Goal: Information Seeking & Learning: Learn about a topic

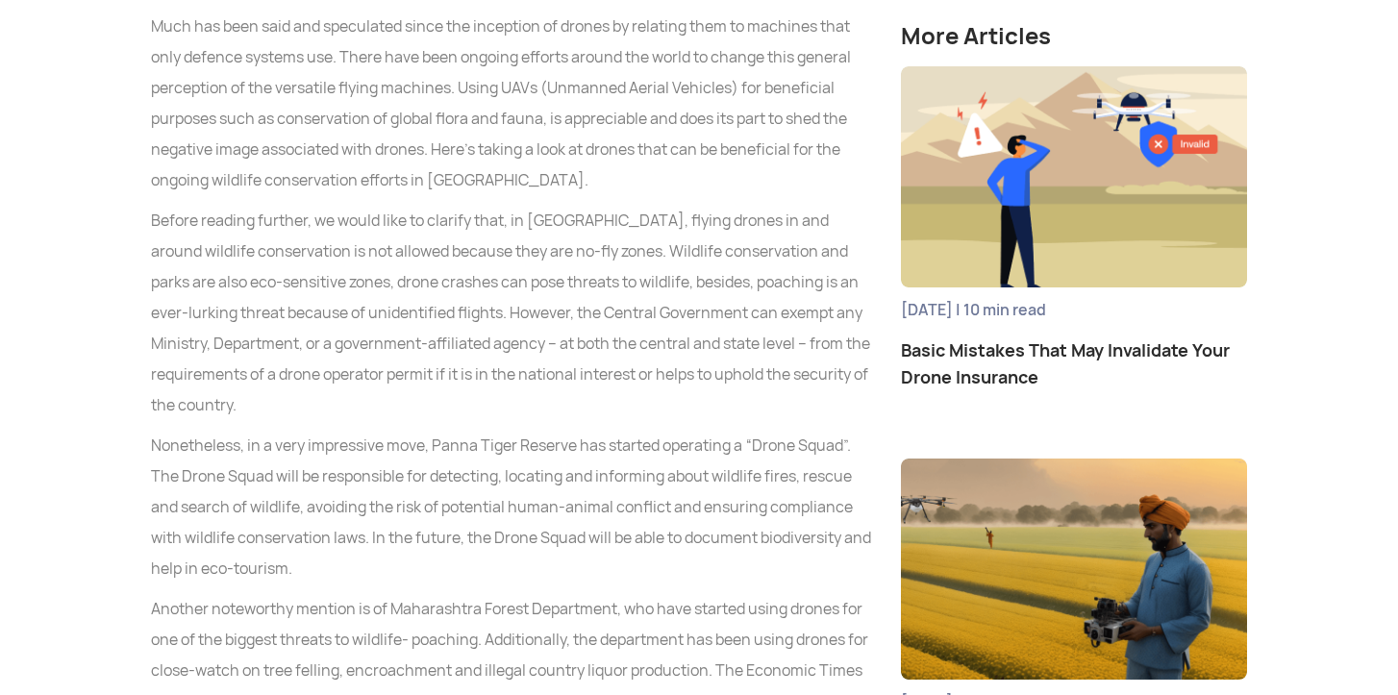
scroll to position [1103, 0]
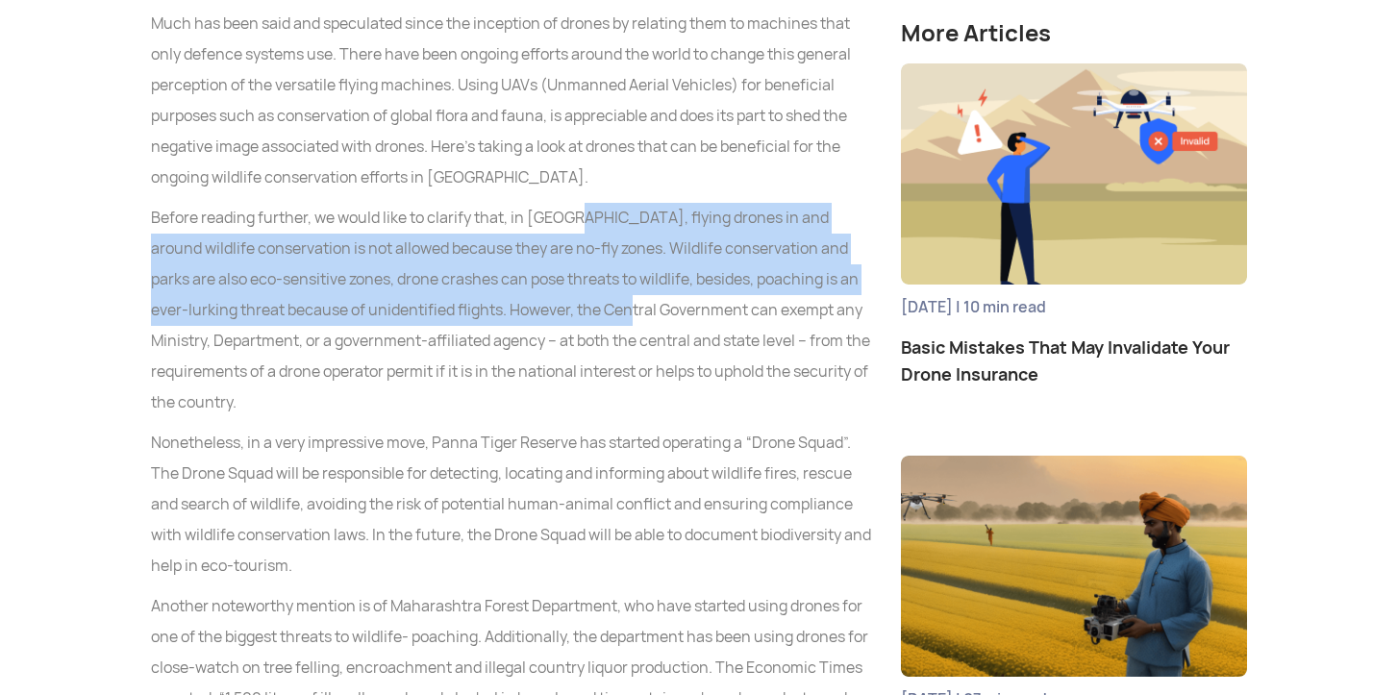
drag, startPoint x: 563, startPoint y: 207, endPoint x: 632, endPoint y: 317, distance: 129.9
click at [632, 317] on p "Before reading further, we would like to clarify that, in [GEOGRAPHIC_DATA], fl…" at bounding box center [511, 310] width 721 height 215
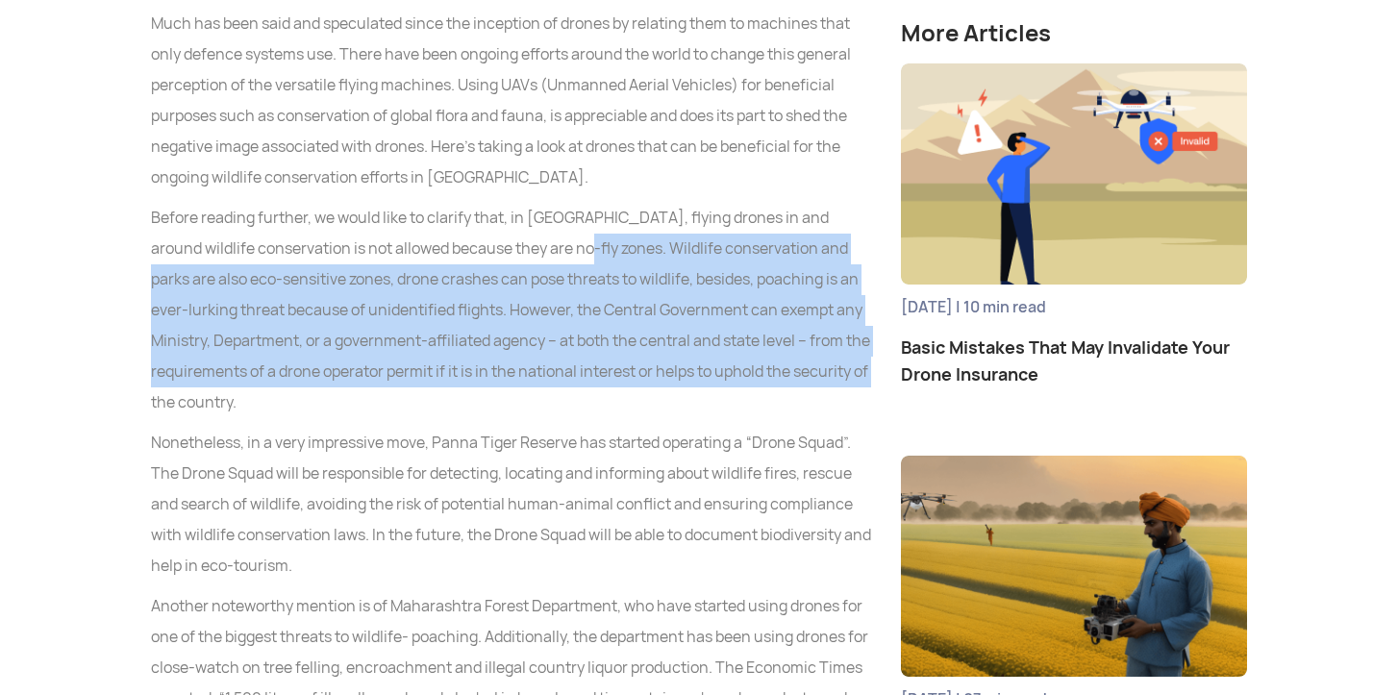
drag, startPoint x: 570, startPoint y: 238, endPoint x: 610, endPoint y: 395, distance: 161.8
click at [610, 395] on p "Before reading further, we would like to clarify that, in [GEOGRAPHIC_DATA], fl…" at bounding box center [511, 310] width 721 height 215
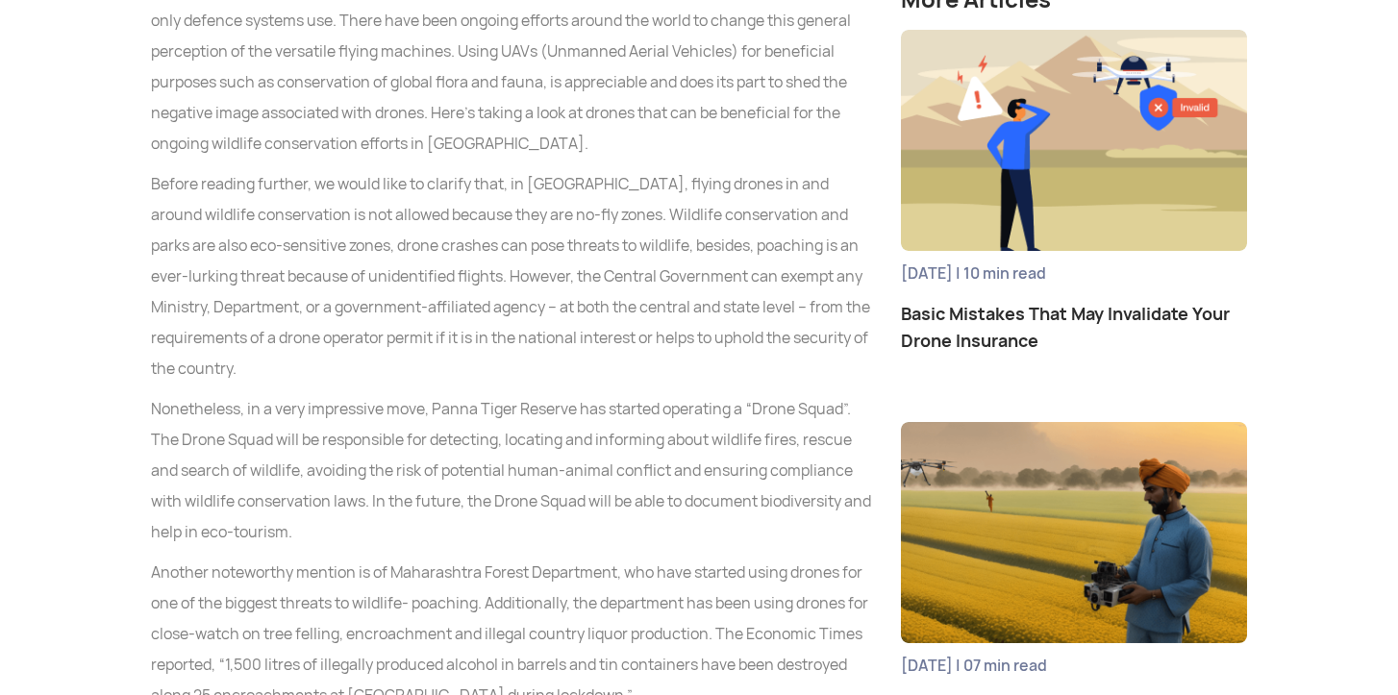
scroll to position [1139, 0]
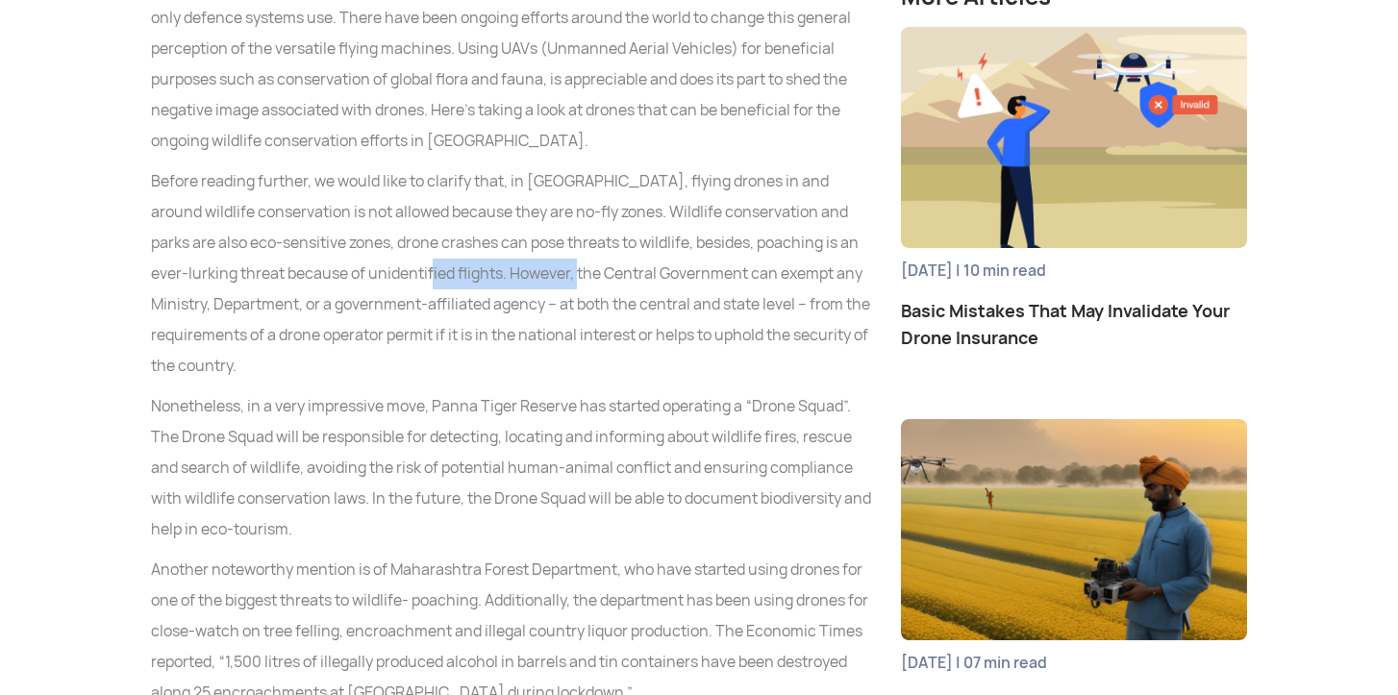
drag, startPoint x: 418, startPoint y: 260, endPoint x: 570, endPoint y: 278, distance: 153.0
click at [571, 279] on p "Before reading further, we would like to clarify that, in [GEOGRAPHIC_DATA], fl…" at bounding box center [511, 273] width 721 height 215
click at [570, 278] on p "Before reading further, we would like to clarify that, in [GEOGRAPHIC_DATA], fl…" at bounding box center [511, 273] width 721 height 215
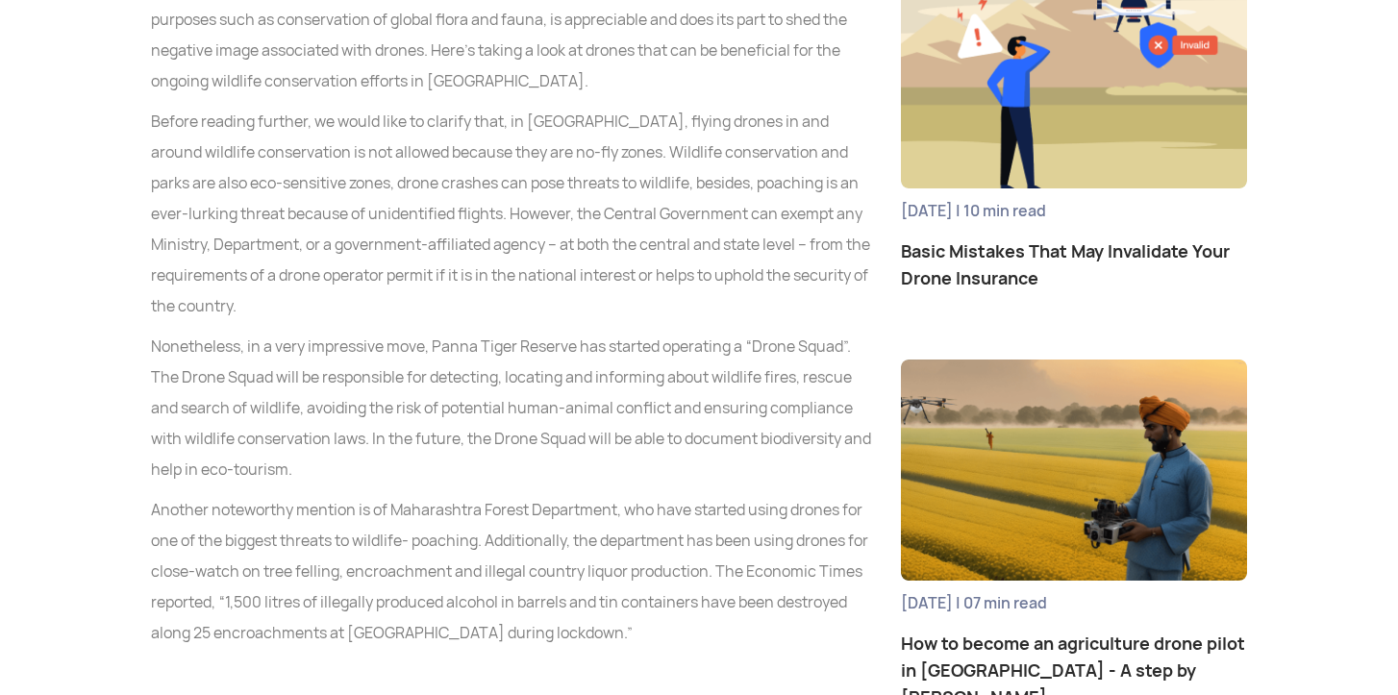
scroll to position [1203, 0]
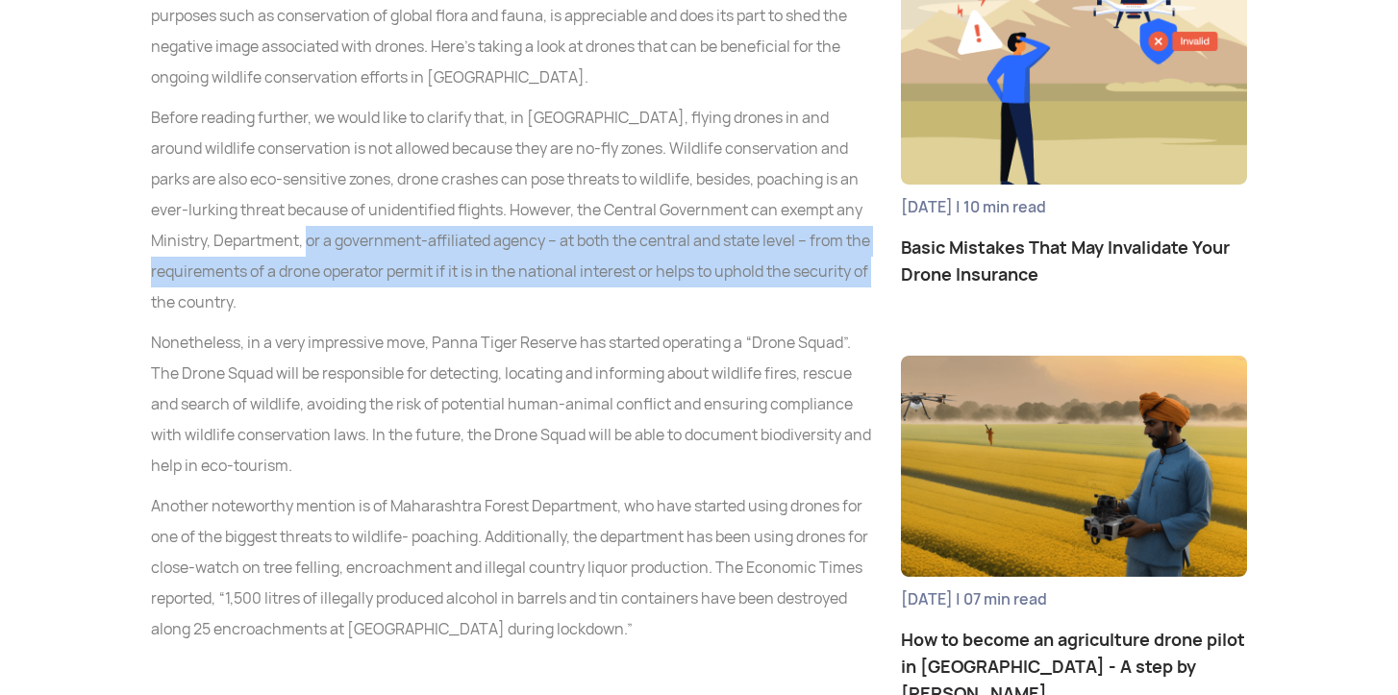
drag, startPoint x: 460, startPoint y: 292, endPoint x: 331, endPoint y: 242, distance: 138.2
click at [331, 241] on p "Before reading further, we would like to clarify that, in [GEOGRAPHIC_DATA], fl…" at bounding box center [511, 210] width 721 height 215
click at [331, 242] on p "Before reading further, we would like to clarify that, in [GEOGRAPHIC_DATA], fl…" at bounding box center [511, 210] width 721 height 215
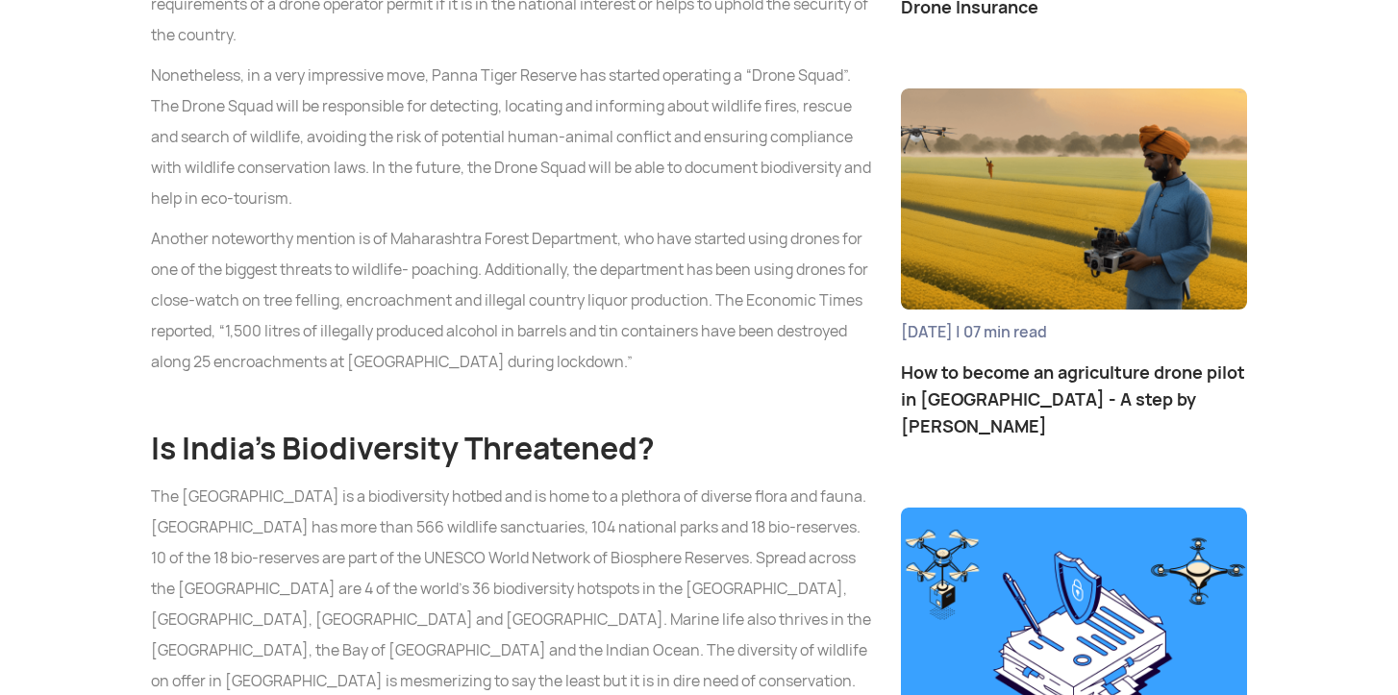
scroll to position [1474, 0]
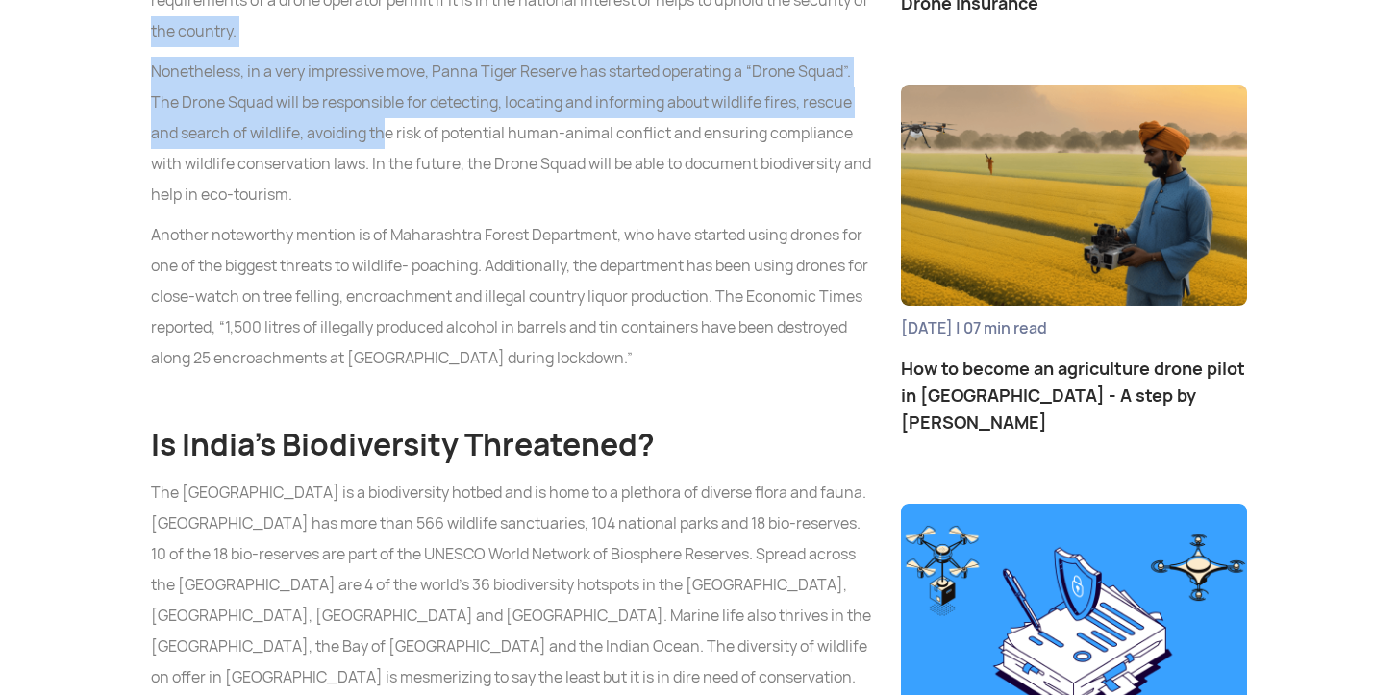
drag, startPoint x: 357, startPoint y: 37, endPoint x: 371, endPoint y: 140, distance: 103.9
click at [371, 140] on p "Nonetheless, in a very impressive move, Panna Tiger Reserve has started operati…" at bounding box center [511, 134] width 721 height 154
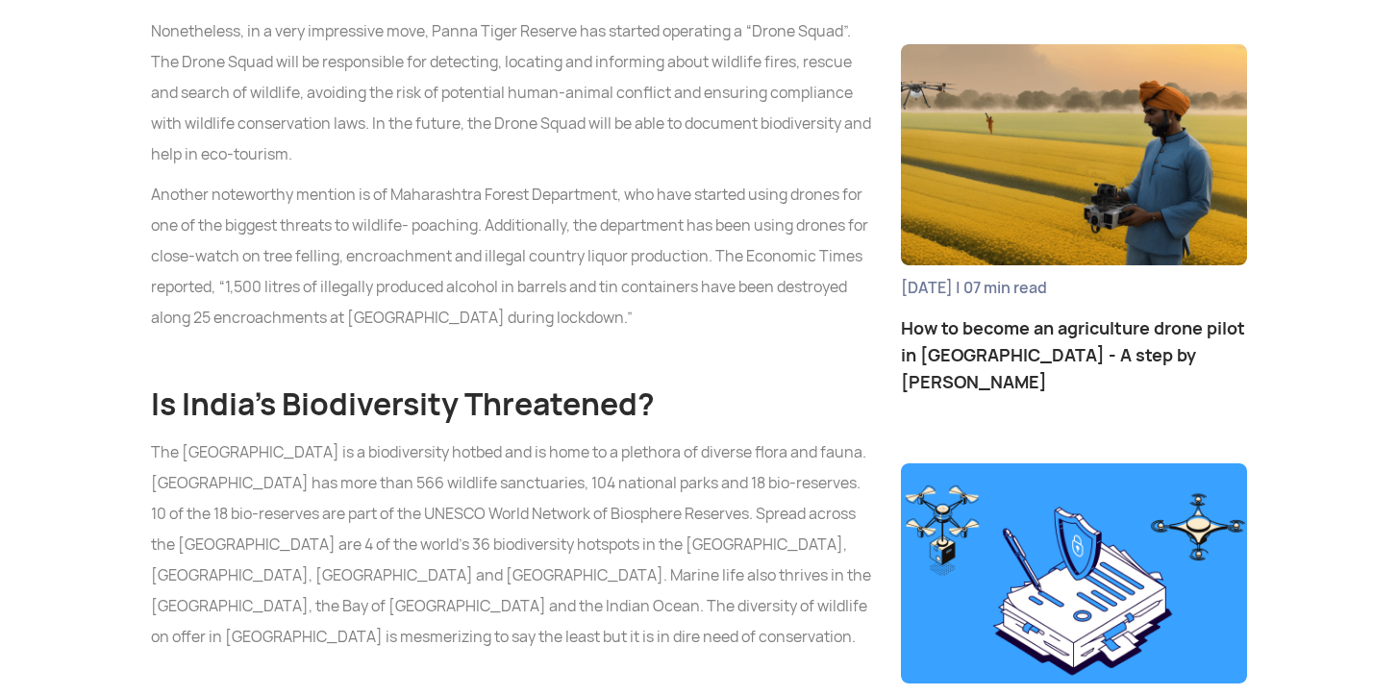
scroll to position [1519, 0]
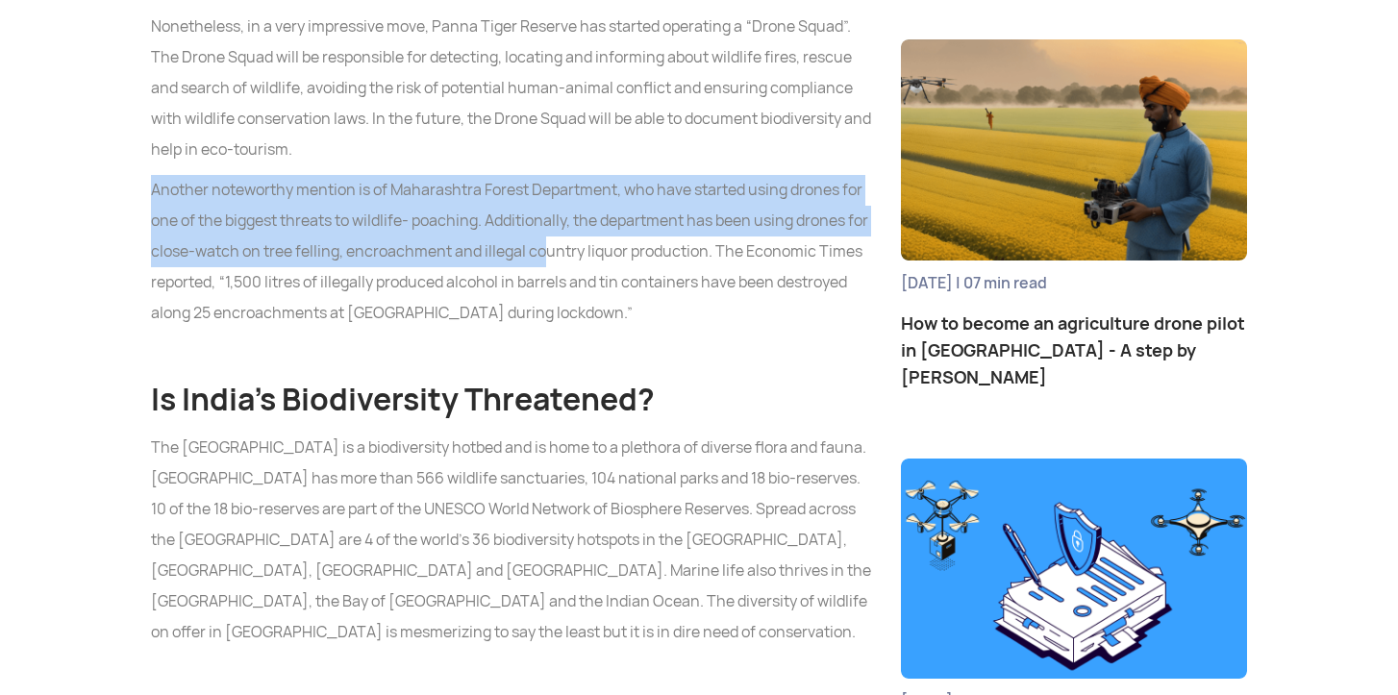
drag, startPoint x: 370, startPoint y: 160, endPoint x: 575, endPoint y: 235, distance: 218.1
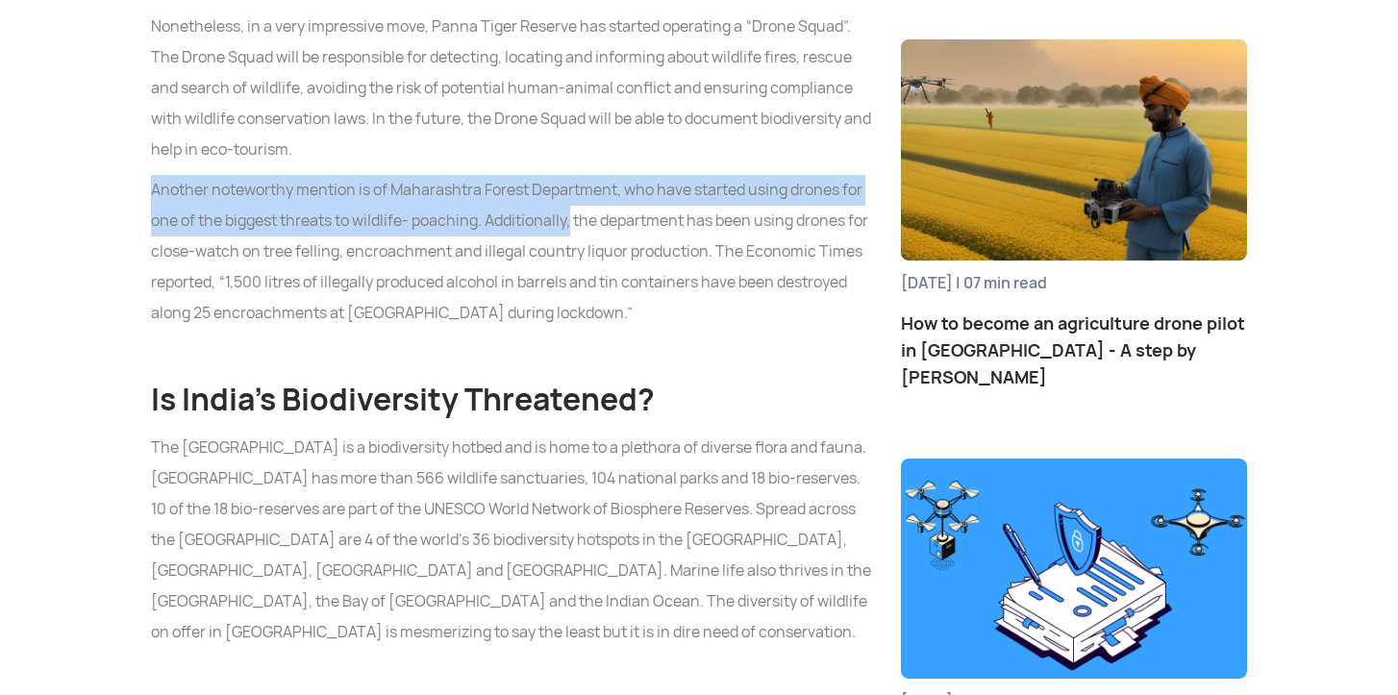
click at [575, 235] on p "Another noteworthy mention is of Maharashtra Forest Department, who have starte…" at bounding box center [511, 252] width 721 height 154
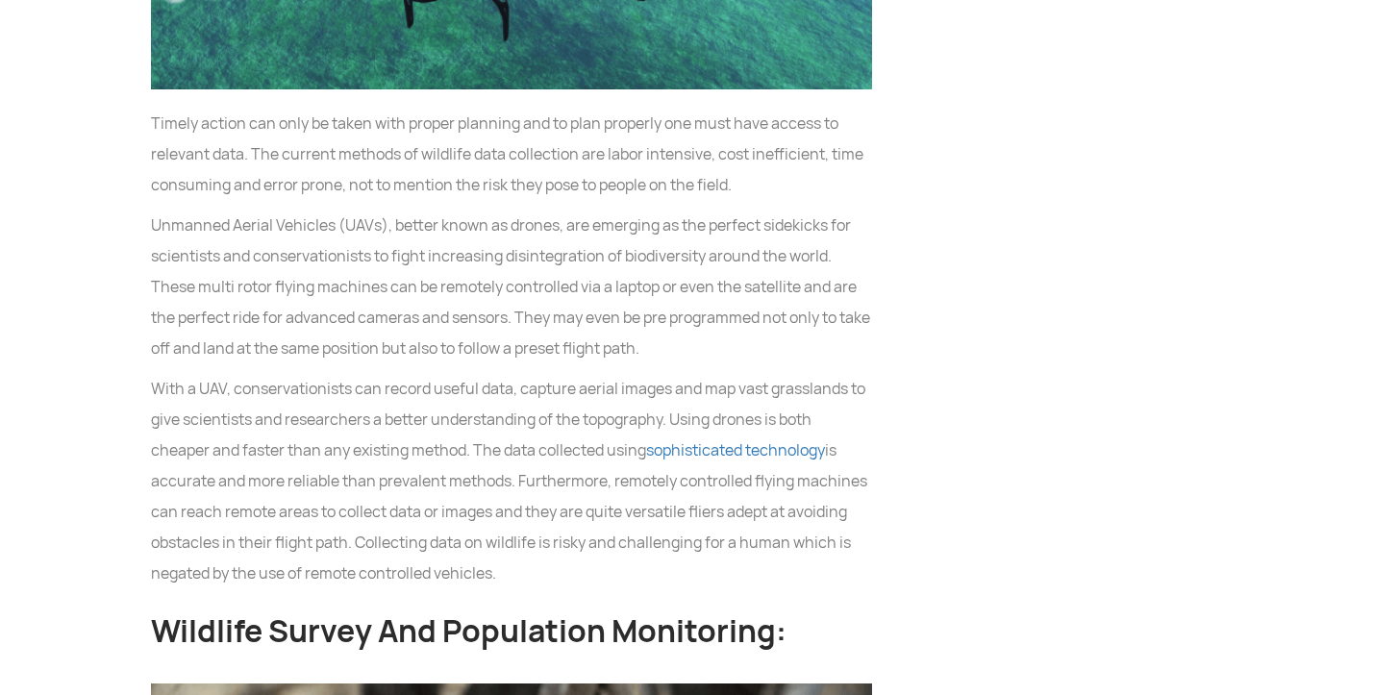
scroll to position [3447, 0]
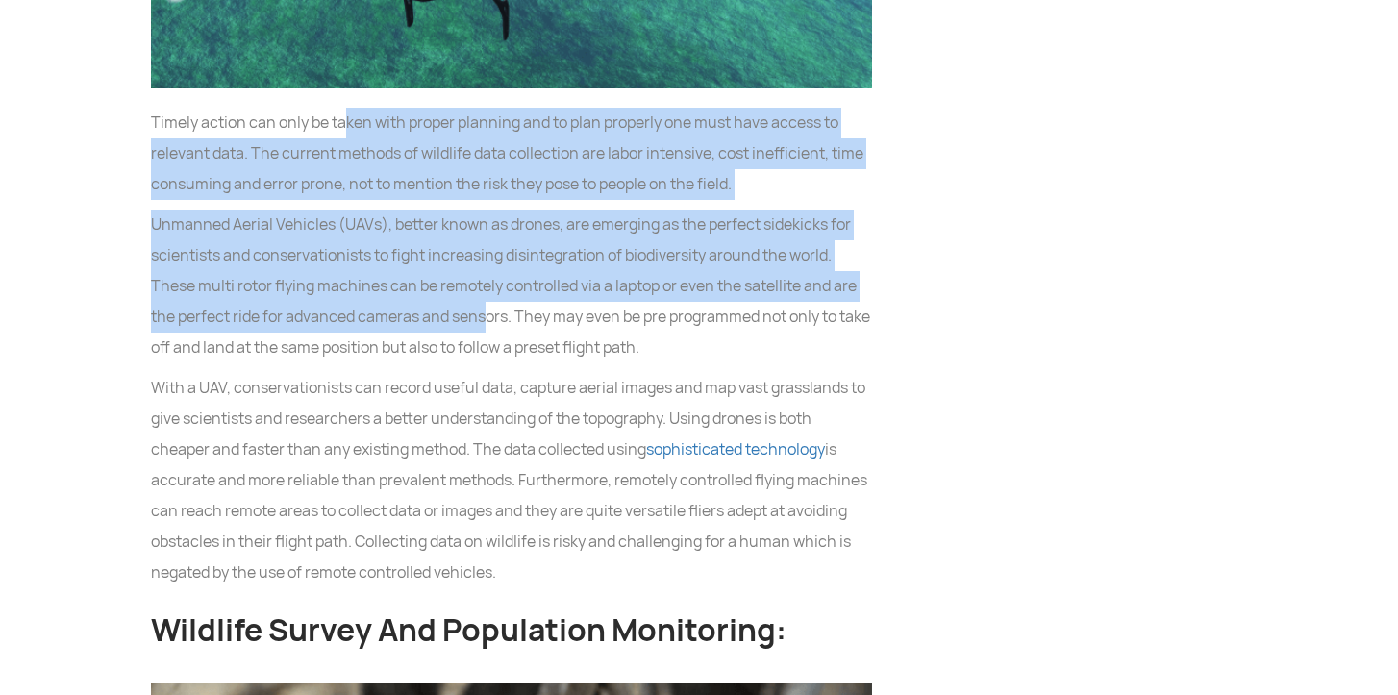
drag, startPoint x: 345, startPoint y: 112, endPoint x: 485, endPoint y: 305, distance: 238.3
click at [485, 305] on p "Unmanned Aerial Vehicles (UAVs), better known as drones, are emerging as the pe…" at bounding box center [511, 287] width 721 height 154
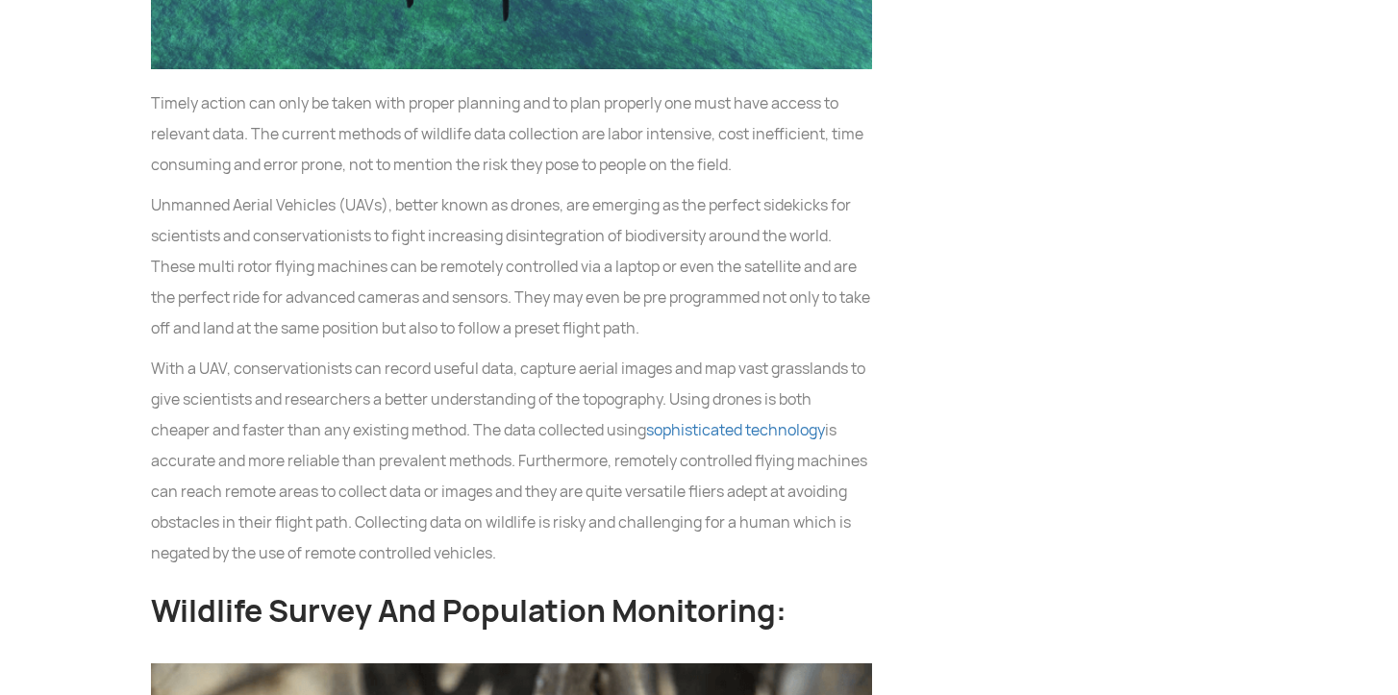
scroll to position [3468, 0]
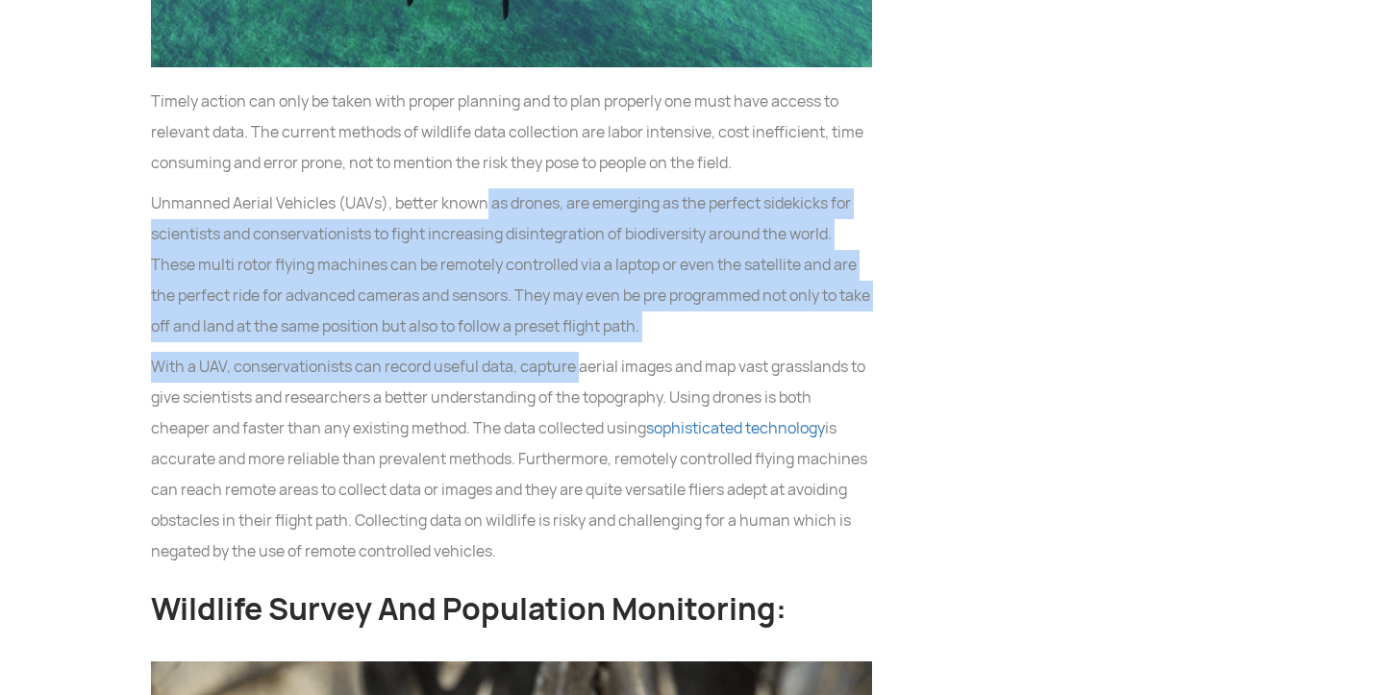
drag, startPoint x: 483, startPoint y: 191, endPoint x: 581, endPoint y: 356, distance: 191.4
click at [581, 356] on p "With a UAV, conservationists can record useful data, capture aerial images and …" at bounding box center [511, 459] width 721 height 215
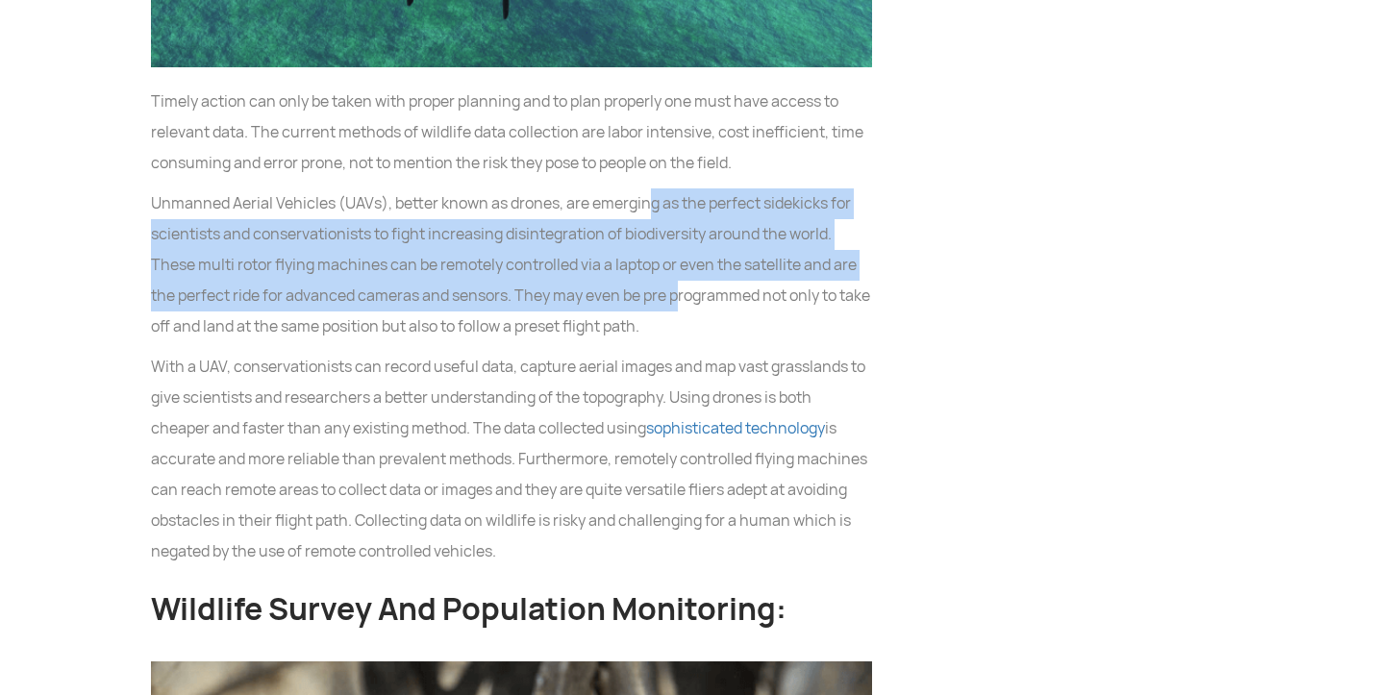
drag, startPoint x: 652, startPoint y: 192, endPoint x: 688, endPoint y: 325, distance: 137.6
click at [688, 323] on p "Unmanned Aerial Vehicles (UAVs), better known as drones, are emerging as the pe…" at bounding box center [511, 265] width 721 height 154
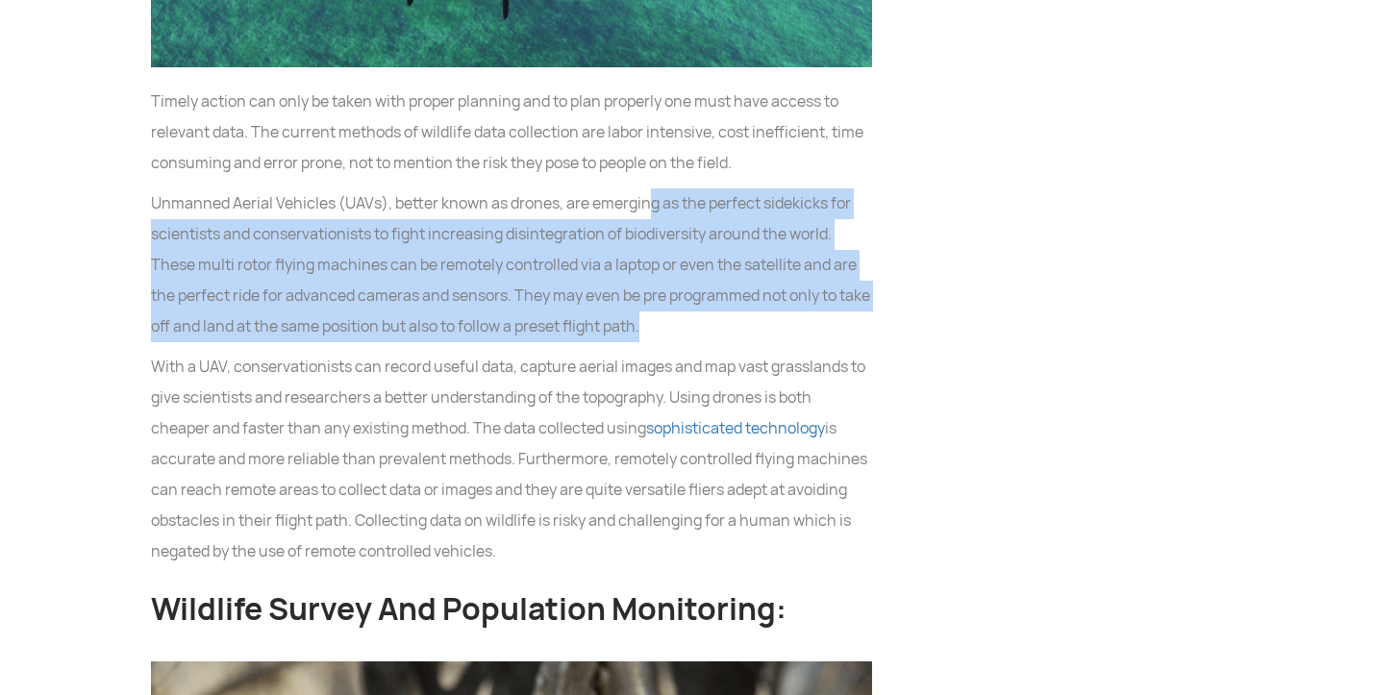
click at [688, 325] on p "Unmanned Aerial Vehicles (UAVs), better known as drones, are emerging as the pe…" at bounding box center [511, 265] width 721 height 154
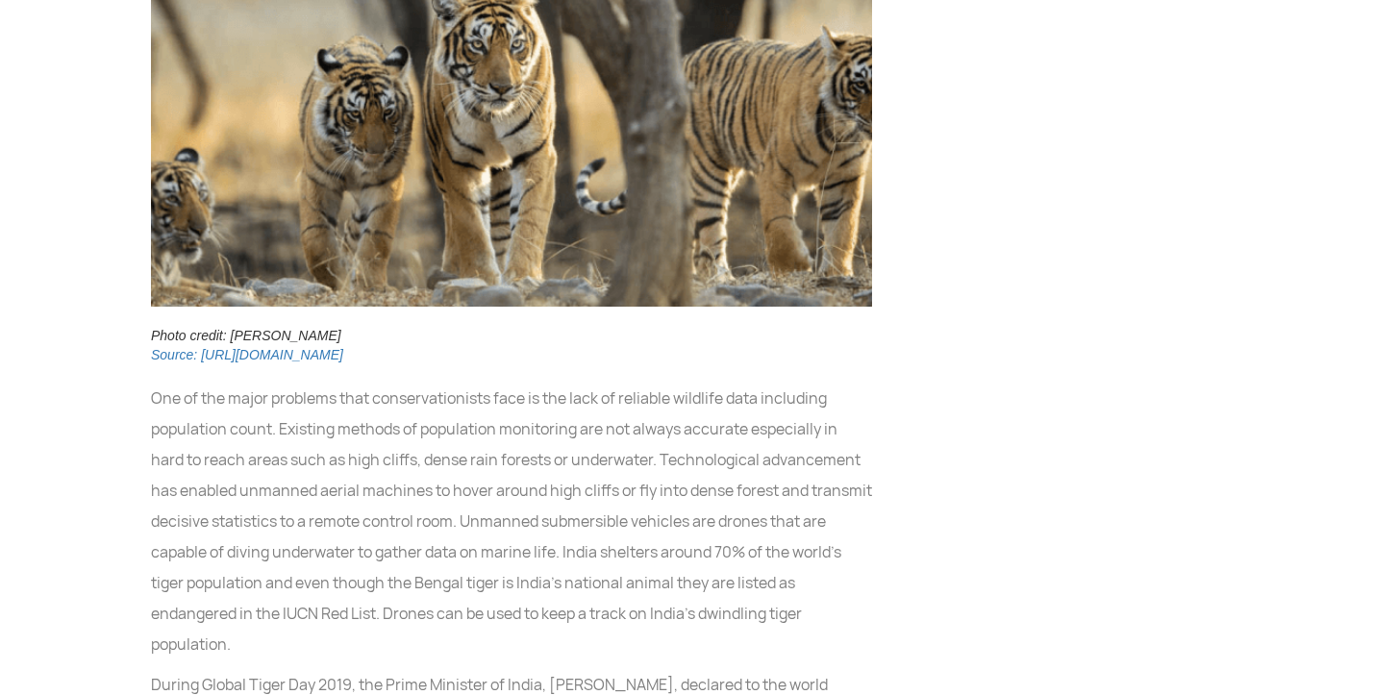
scroll to position [4242, 0]
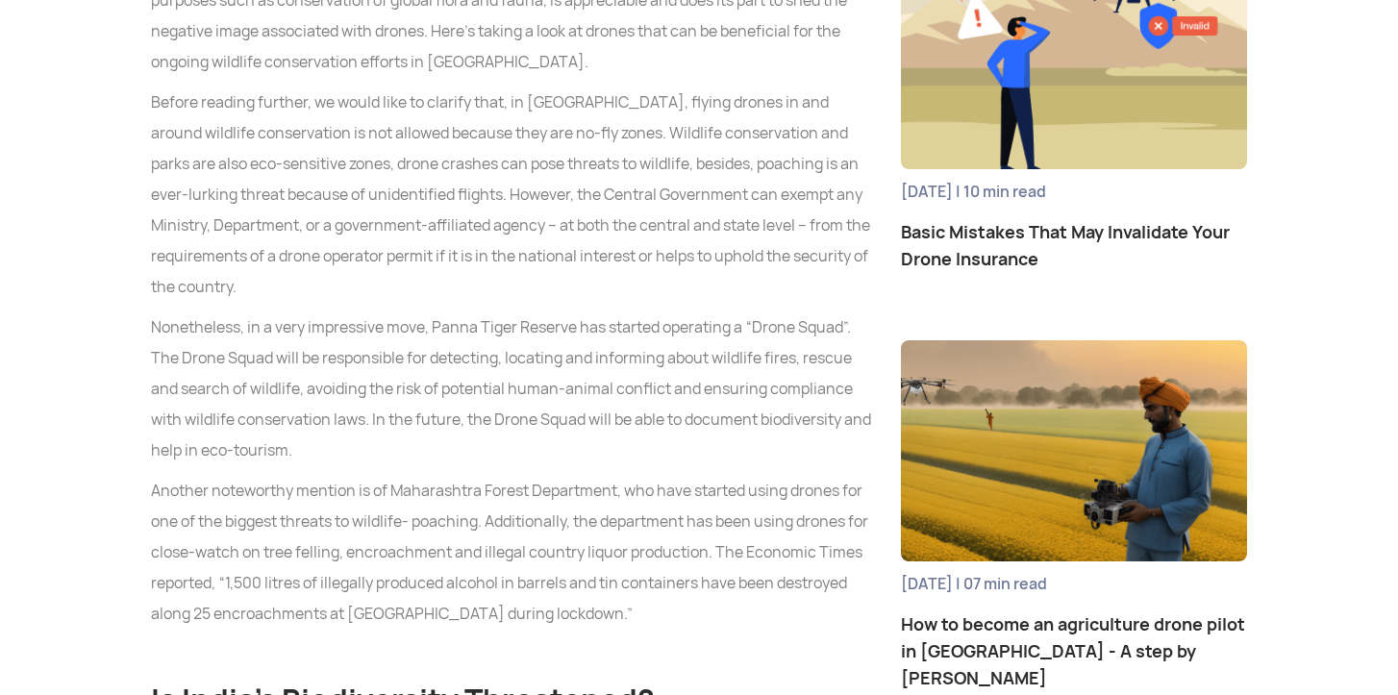
scroll to position [1251, 0]
